Goal: Entertainment & Leisure: Consume media (video, audio)

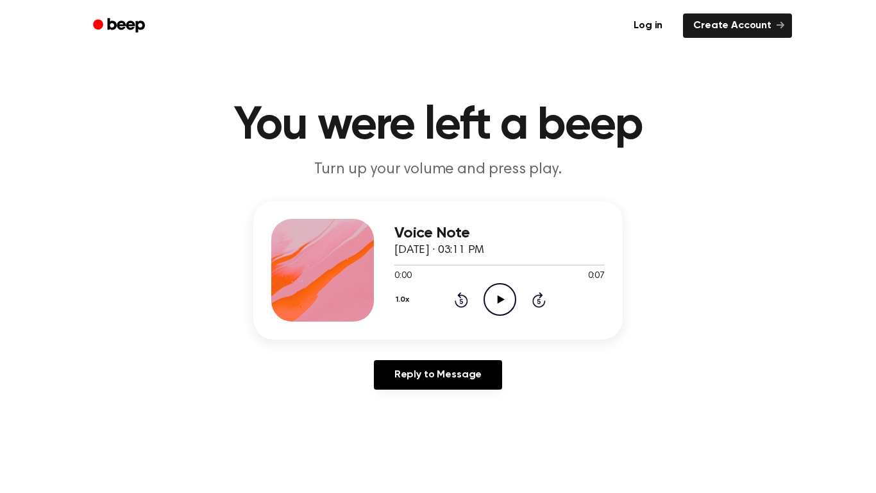
click at [496, 295] on icon "Play Audio" at bounding box center [500, 299] width 33 height 33
click at [495, 304] on icon "Play Audio" at bounding box center [500, 299] width 33 height 33
click at [491, 302] on icon "Play Audio" at bounding box center [500, 299] width 33 height 33
click at [503, 315] on circle at bounding box center [499, 298] width 31 height 31
click at [492, 289] on icon "Play Audio" at bounding box center [500, 299] width 33 height 33
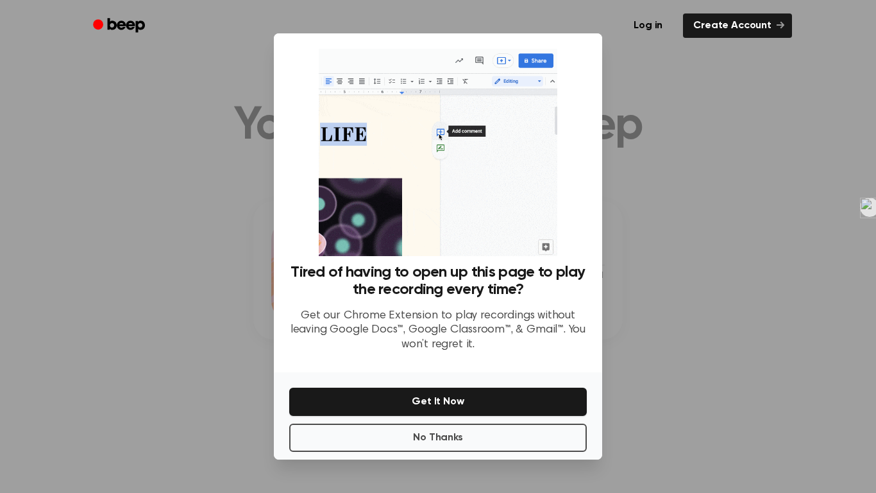
click at [180, 155] on div at bounding box center [438, 246] width 876 height 493
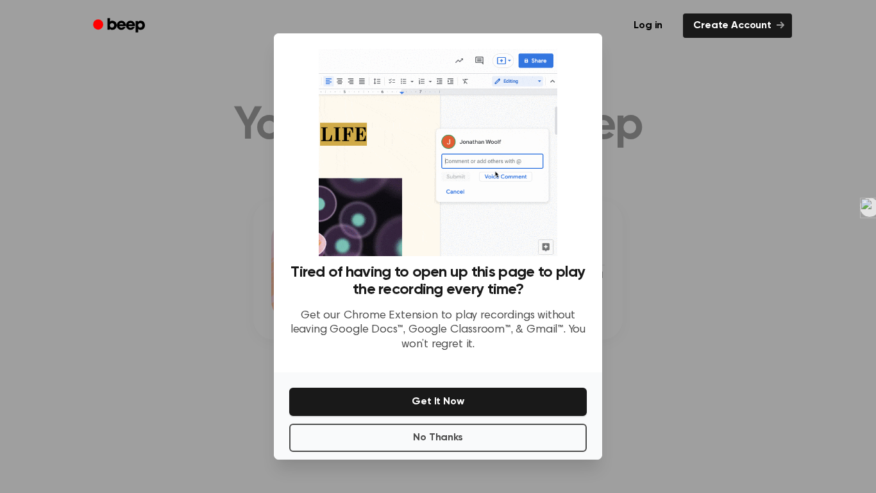
click at [700, 199] on div at bounding box center [438, 246] width 876 height 493
click at [709, 39] on ul "Log in Create Account" at bounding box center [479, 26] width 625 height 30
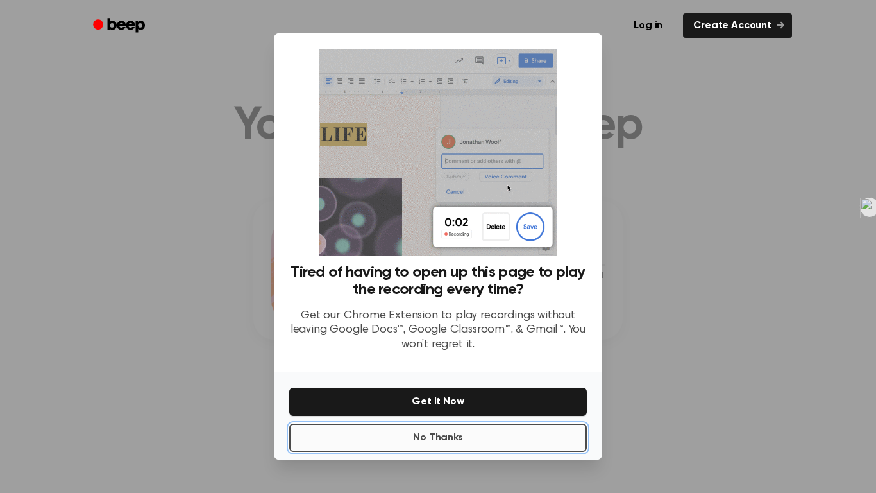
click at [562, 438] on button "No Thanks" at bounding box center [438, 437] width 298 height 28
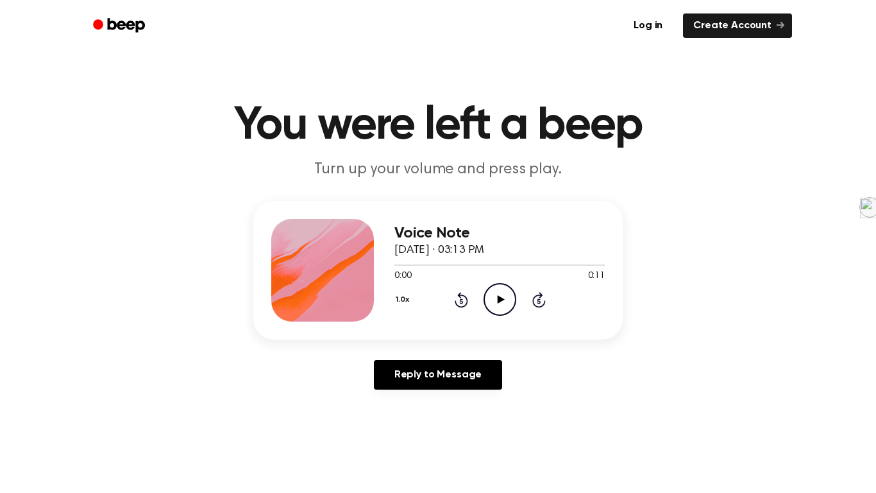
click at [489, 305] on icon "Play Audio" at bounding box center [500, 299] width 33 height 33
click at [502, 312] on icon "Play Audio" at bounding box center [500, 299] width 33 height 33
click at [507, 299] on icon "Play Audio" at bounding box center [500, 299] width 33 height 33
click at [500, 311] on icon "Play Audio" at bounding box center [500, 299] width 33 height 33
click at [496, 288] on icon "Play Audio" at bounding box center [500, 299] width 33 height 33
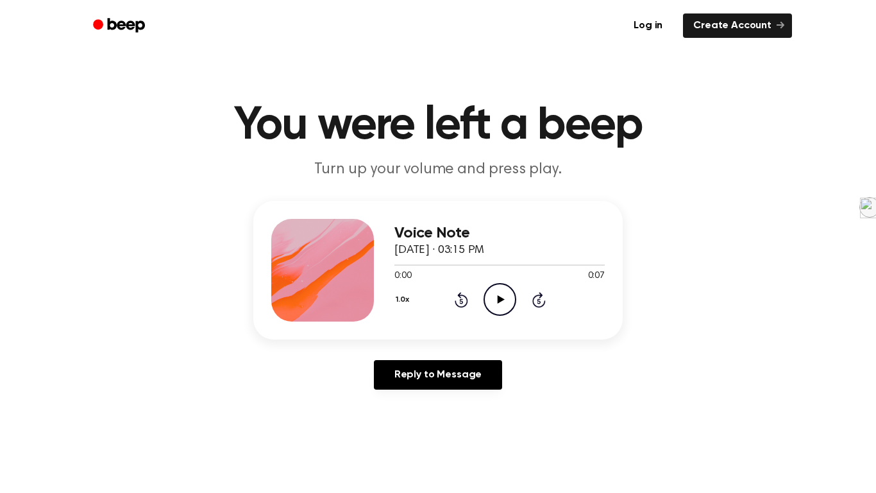
click at [494, 294] on icon "Play Audio" at bounding box center [500, 299] width 33 height 33
click at [488, 301] on icon "Play Audio" at bounding box center [500, 299] width 33 height 33
click at [506, 300] on icon "Play Audio" at bounding box center [500, 299] width 33 height 33
click at [507, 297] on icon "Play Audio" at bounding box center [500, 299] width 33 height 33
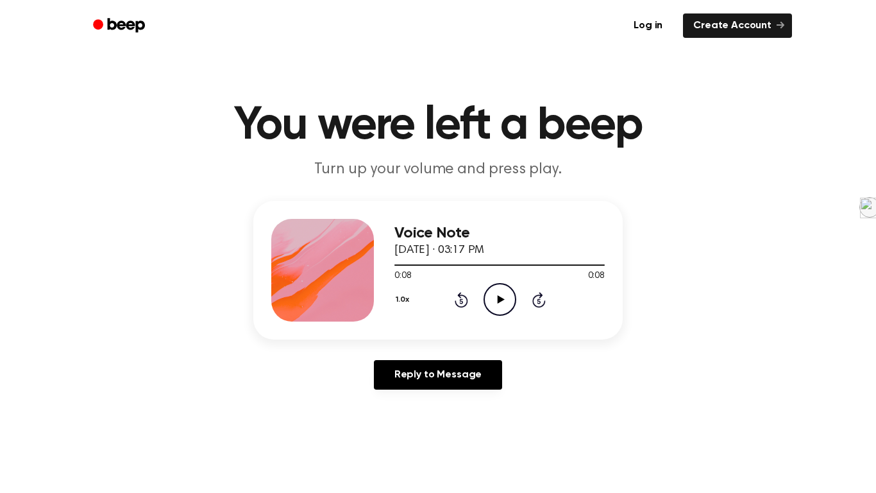
click at [507, 297] on icon "Play Audio" at bounding box center [500, 299] width 33 height 33
click at [507, 297] on icon "Pause Audio" at bounding box center [500, 299] width 33 height 33
click at [507, 297] on icon "Play Audio" at bounding box center [500, 299] width 33 height 33
click at [507, 297] on icon "Pause Audio" at bounding box center [500, 299] width 33 height 33
click at [507, 297] on icon "Play Audio" at bounding box center [500, 299] width 33 height 33
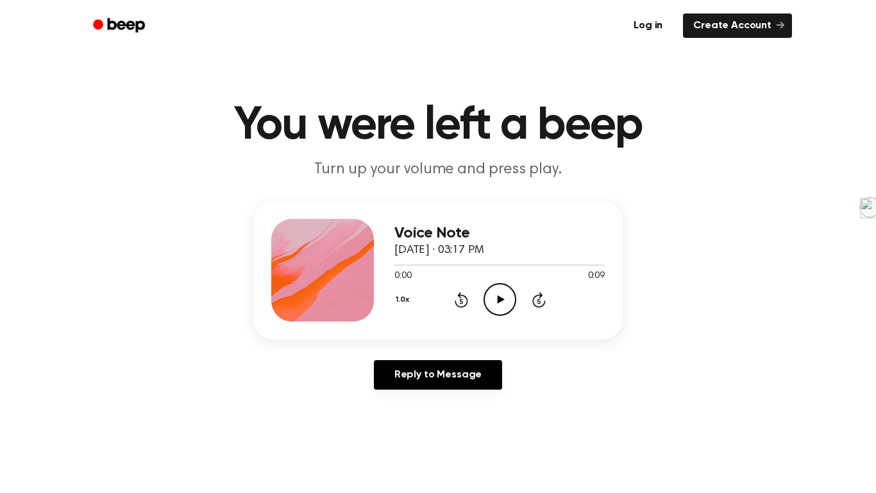
click at [493, 301] on icon "Play Audio" at bounding box center [500, 299] width 33 height 33
click at [507, 300] on icon "Play Audio" at bounding box center [500, 299] width 33 height 33
click at [486, 294] on icon "Play Audio" at bounding box center [500, 299] width 33 height 33
click at [505, 303] on icon "Play Audio" at bounding box center [500, 299] width 33 height 33
click at [494, 287] on icon "Play Audio" at bounding box center [500, 299] width 33 height 33
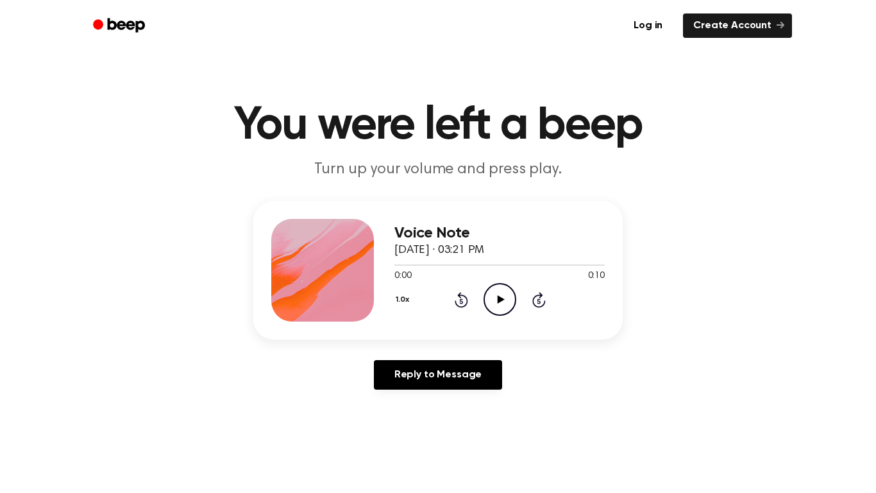
click at [493, 283] on icon "Play Audio" at bounding box center [500, 299] width 33 height 33
click at [503, 305] on icon "Play Audio" at bounding box center [500, 299] width 33 height 33
click at [487, 297] on icon "Play Audio" at bounding box center [500, 299] width 33 height 33
click at [500, 305] on icon "Play Audio" at bounding box center [500, 299] width 33 height 33
click at [509, 299] on icon "Play Audio" at bounding box center [500, 299] width 33 height 33
